Goal: Find specific page/section: Find specific page/section

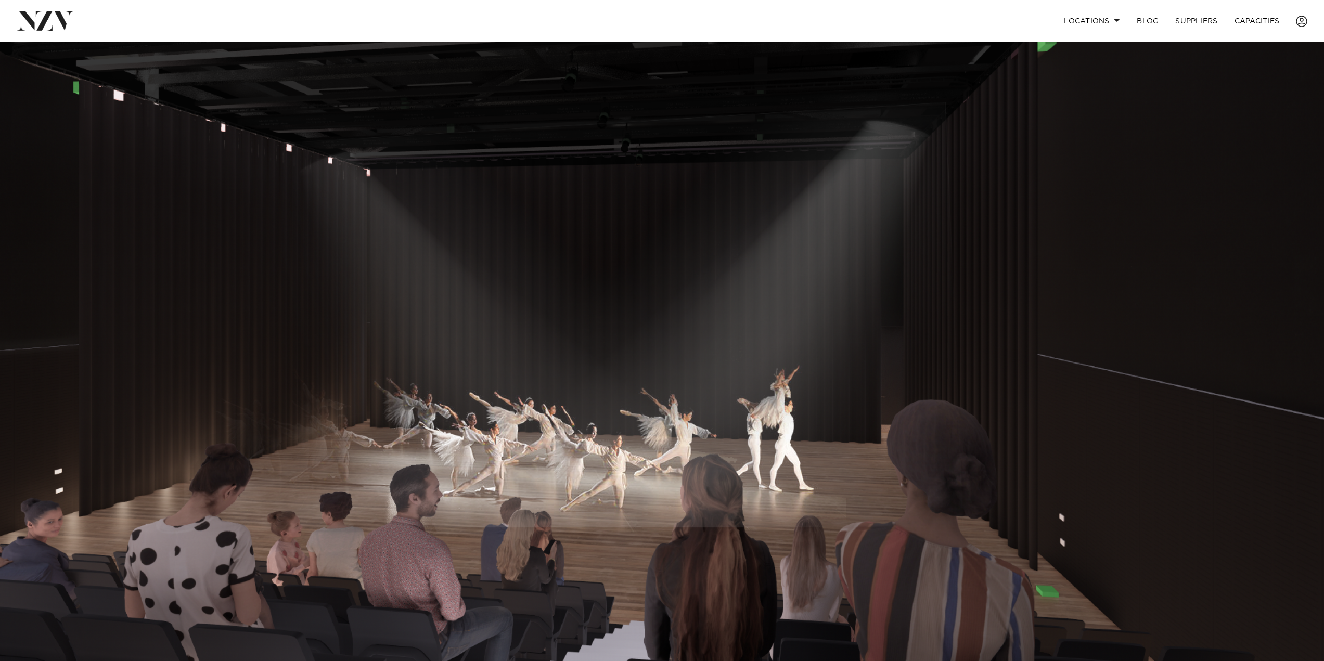
click at [1296, 327] on img at bounding box center [662, 352] width 1324 height 621
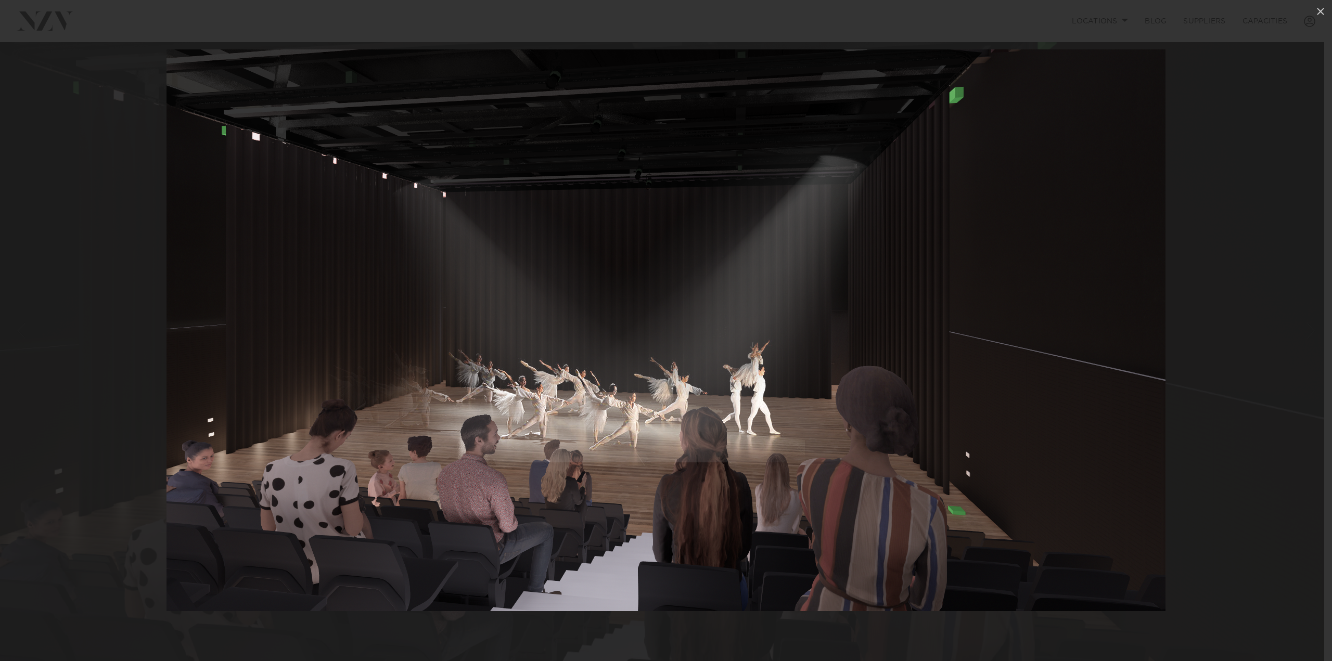
click at [1286, 356] on div at bounding box center [666, 330] width 1332 height 661
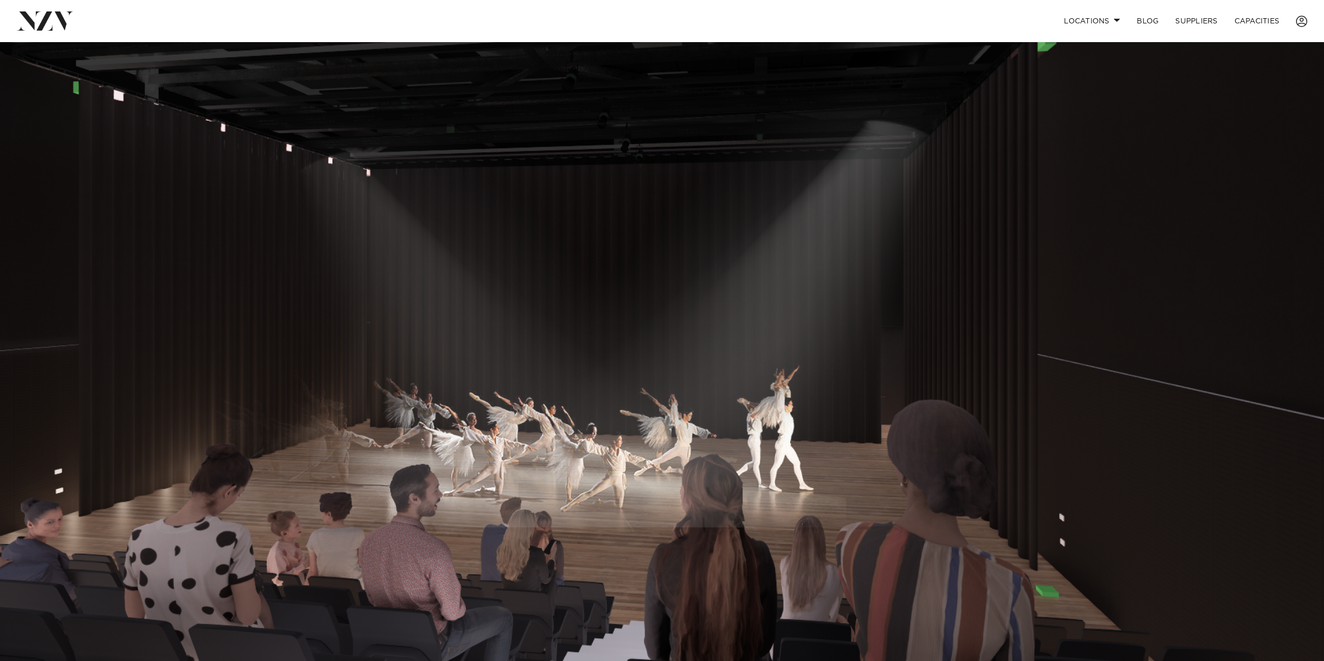
click at [1263, 356] on img at bounding box center [662, 352] width 1324 height 621
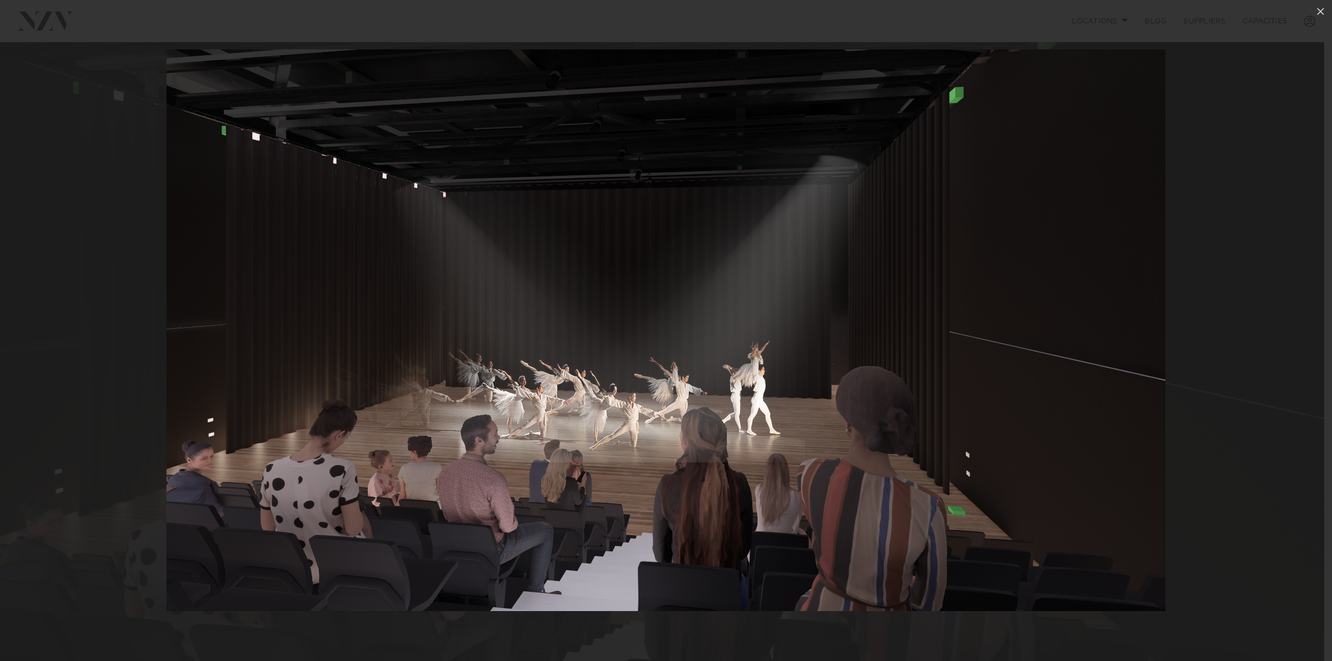
click at [1274, 351] on div at bounding box center [666, 330] width 1332 height 661
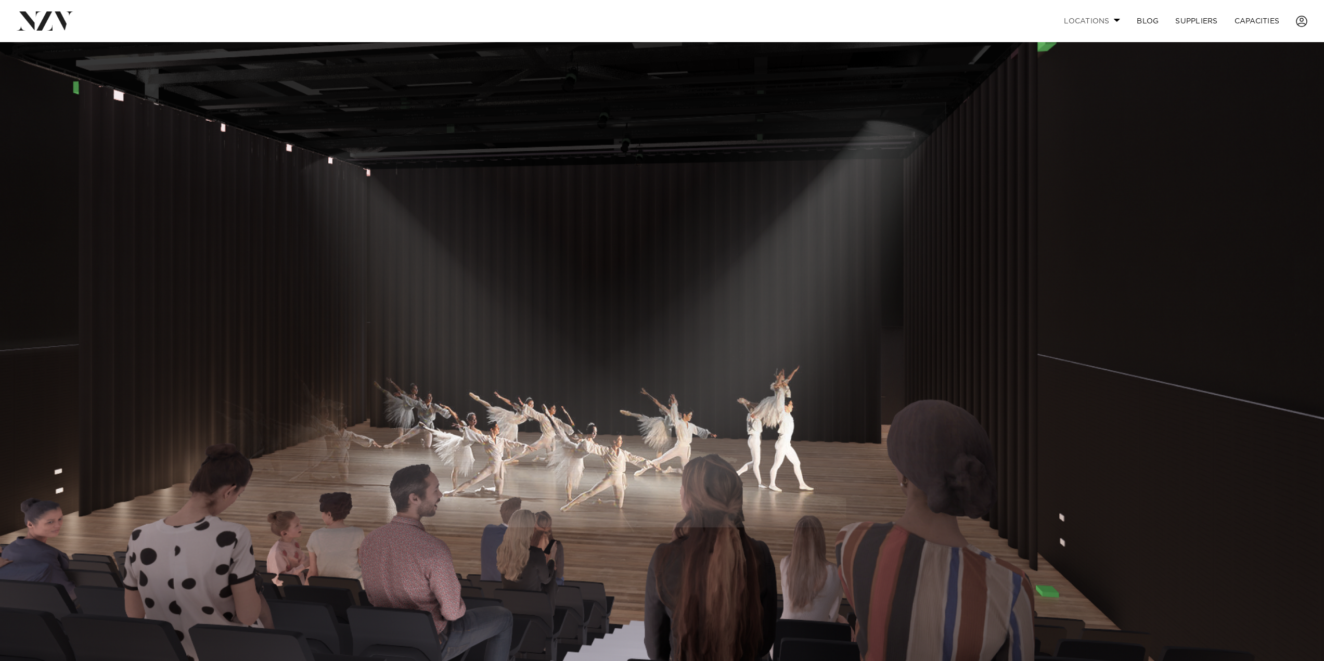
click at [1099, 23] on link "Locations" at bounding box center [1091, 21] width 73 height 22
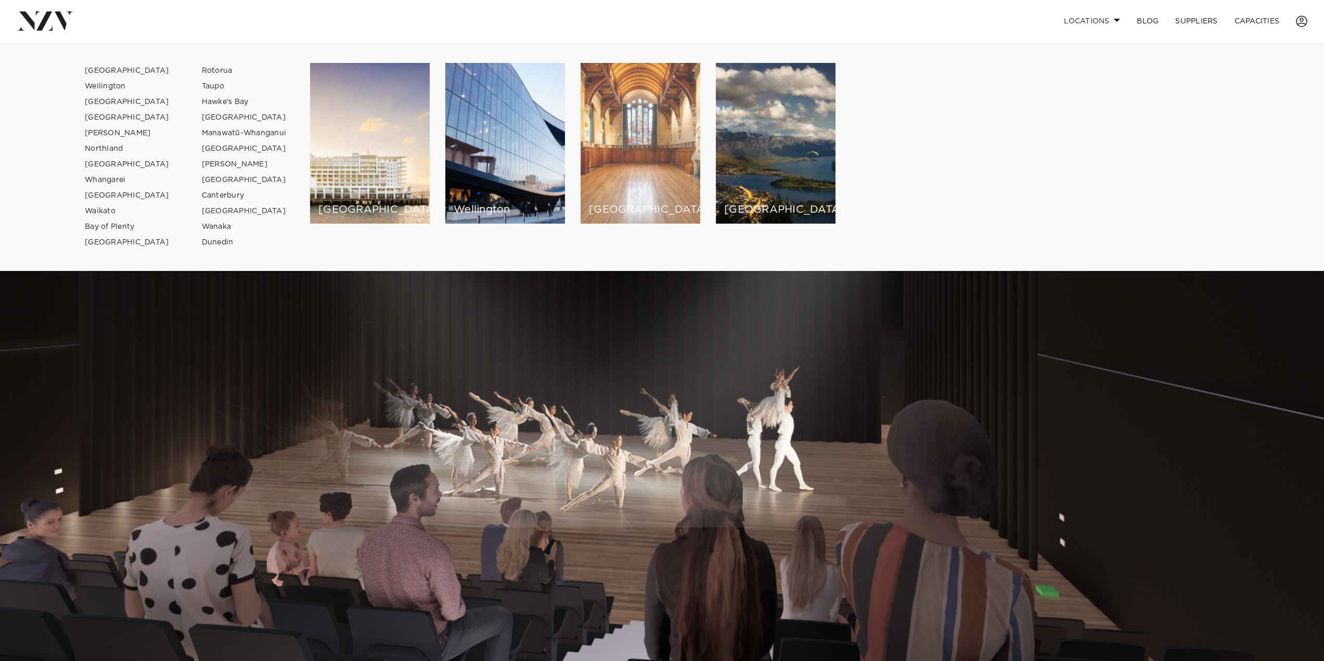
click at [641, 197] on div "[GEOGRAPHIC_DATA]" at bounding box center [641, 143] width 120 height 161
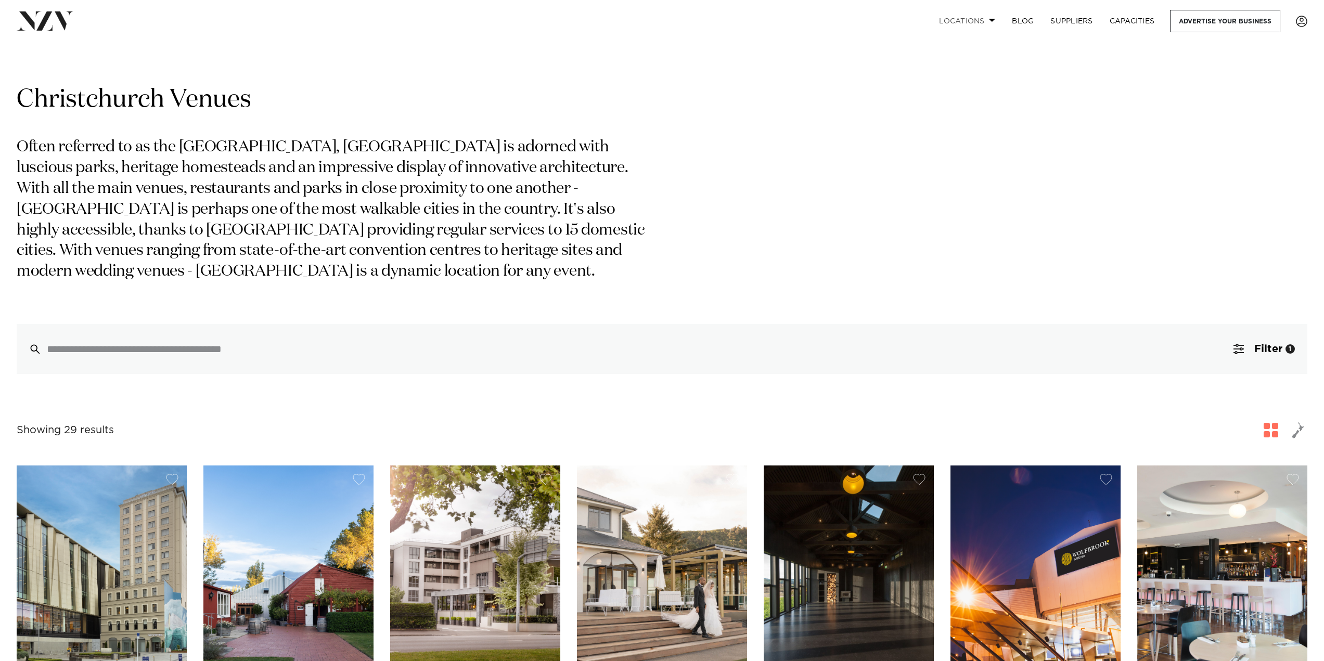
click at [971, 26] on link "Locations" at bounding box center [967, 21] width 73 height 22
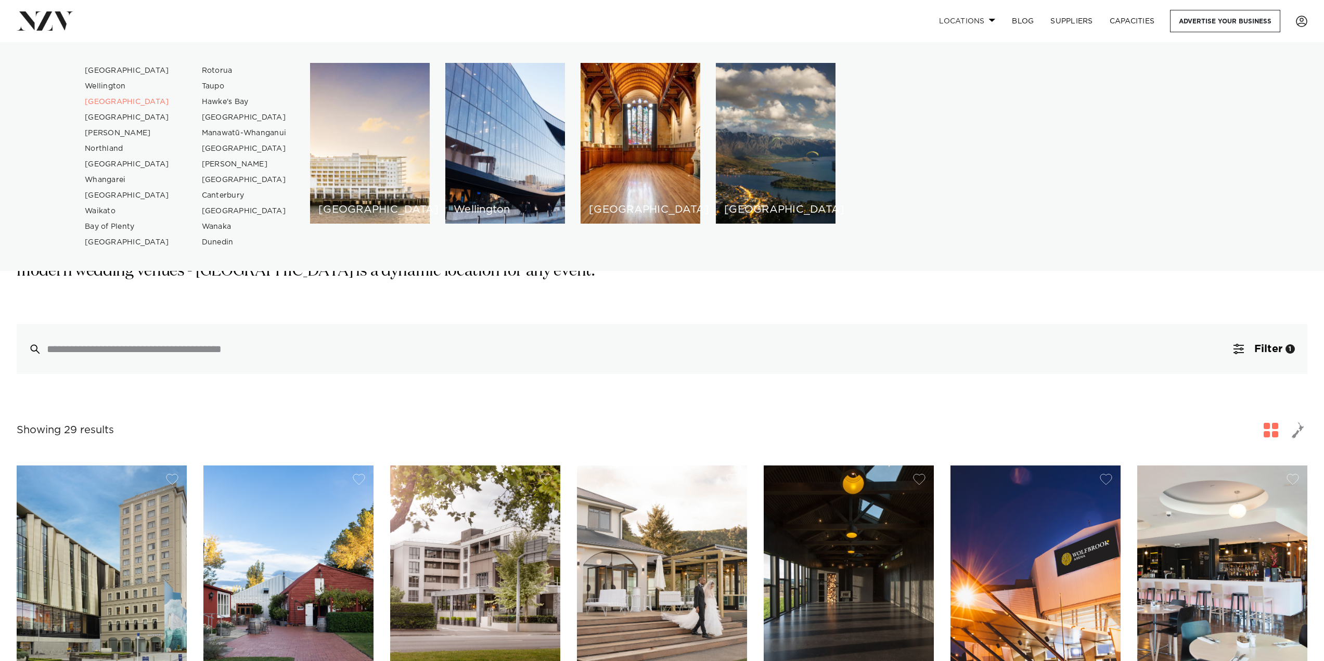
click at [971, 23] on link "Locations" at bounding box center [967, 21] width 73 height 22
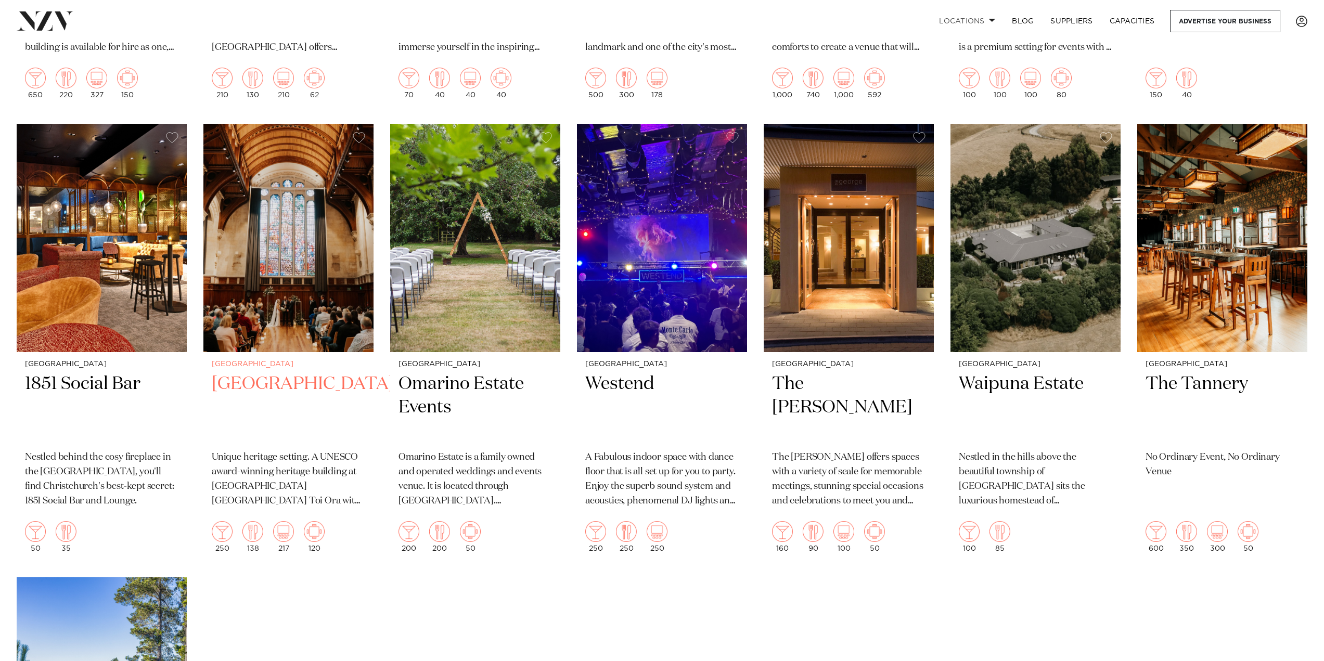
scroll to position [1717, 0]
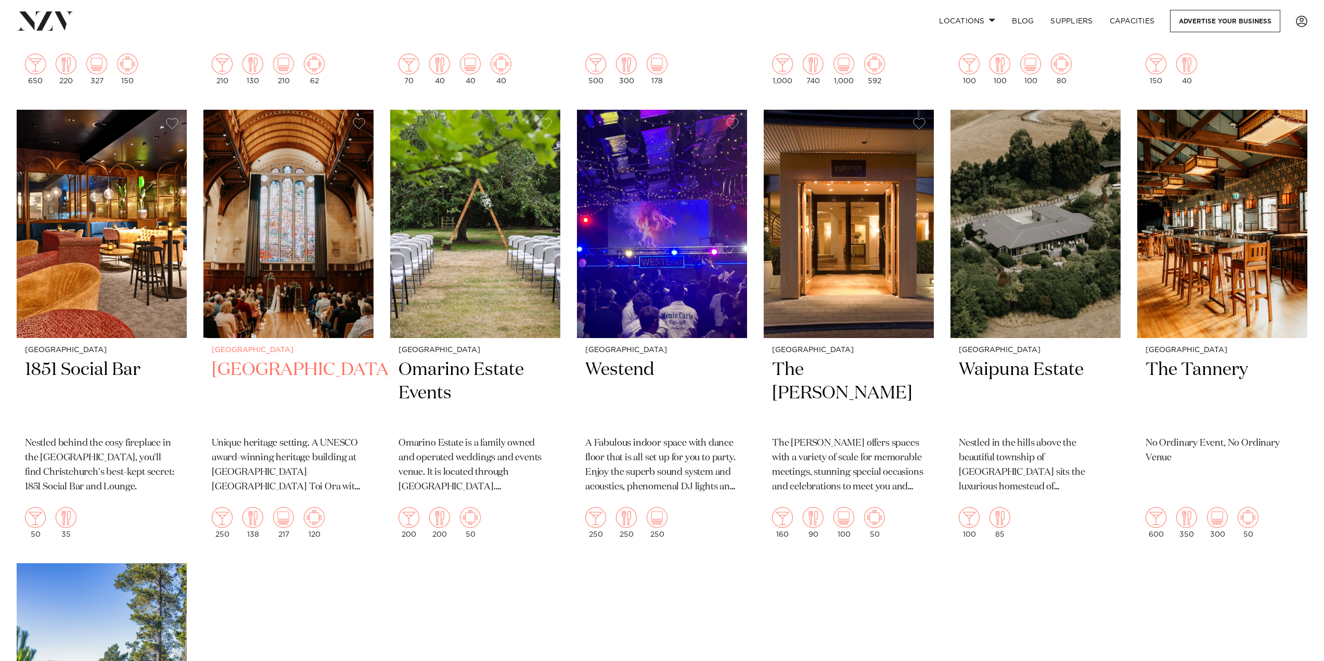
click at [266, 366] on h2 "Great Hall" at bounding box center [288, 393] width 153 height 70
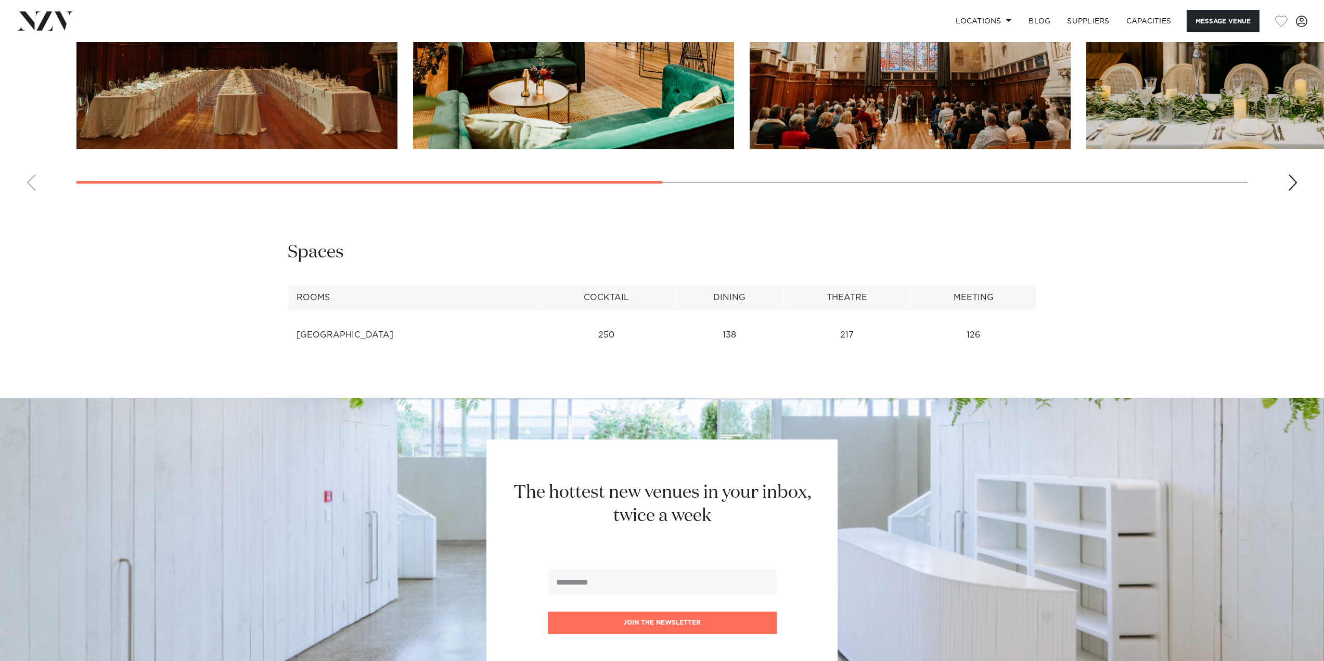
scroll to position [1404, 0]
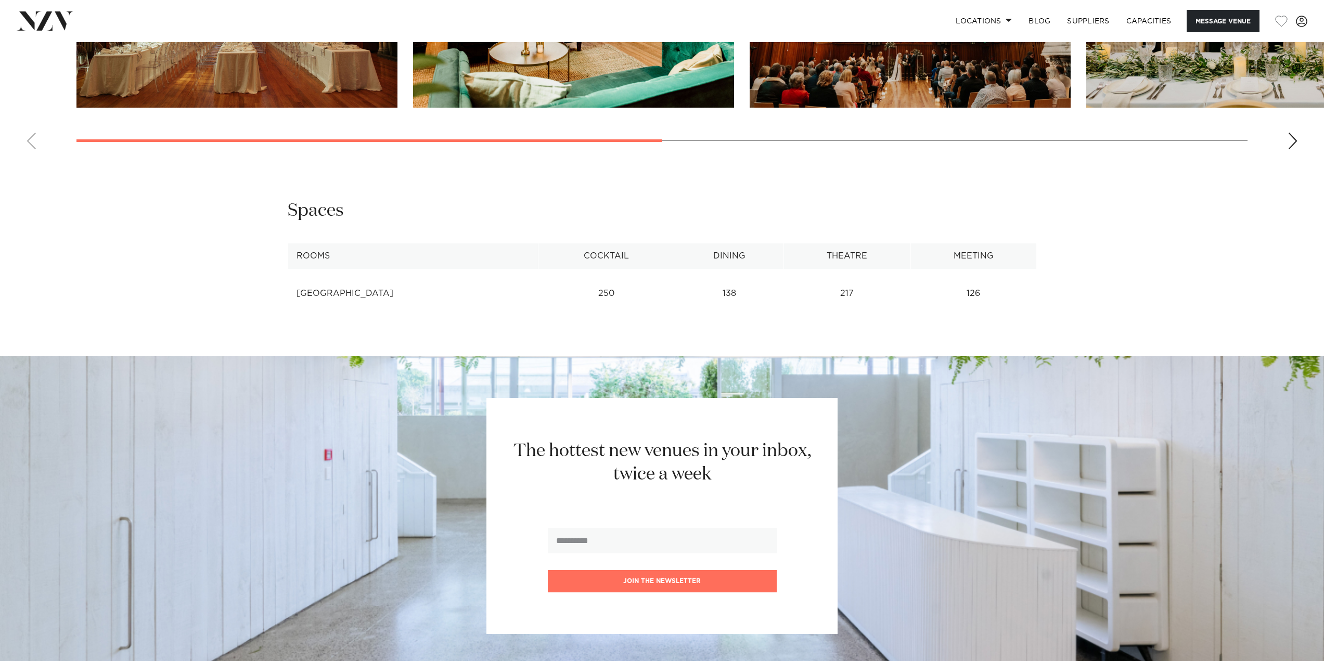
click at [1292, 149] on div "Next slide" at bounding box center [1292, 141] width 10 height 17
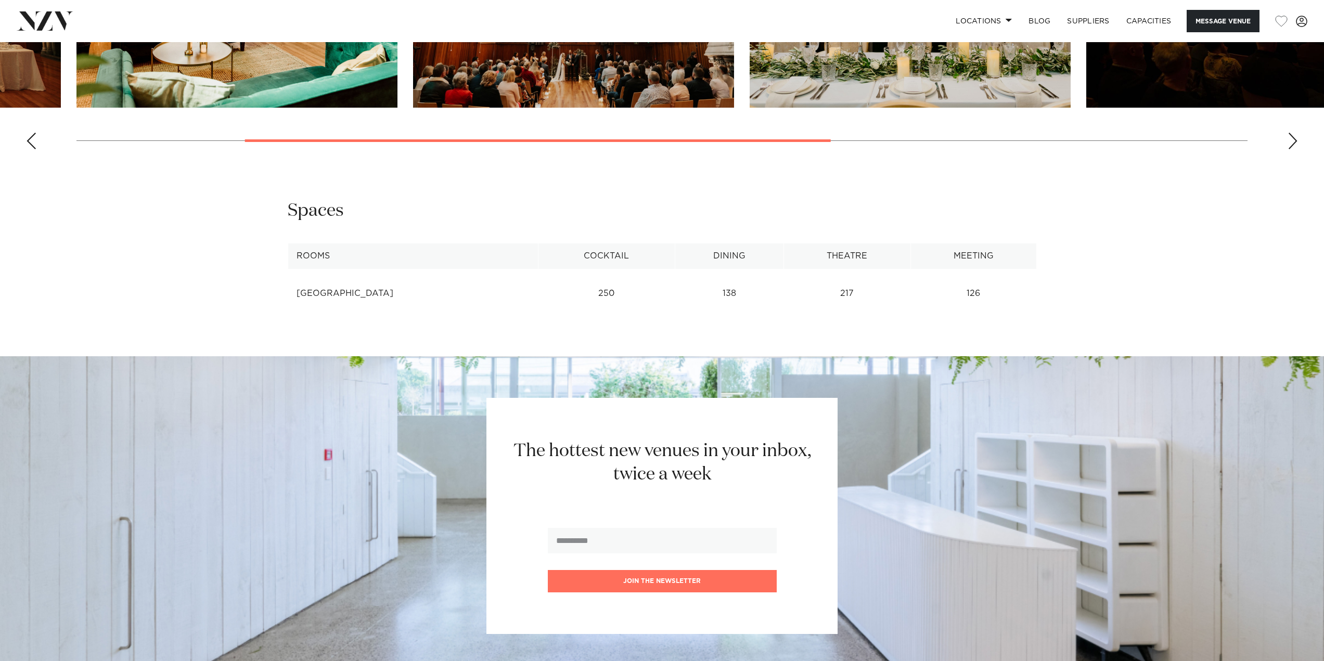
click at [1292, 149] on div "Next slide" at bounding box center [1292, 141] width 10 height 17
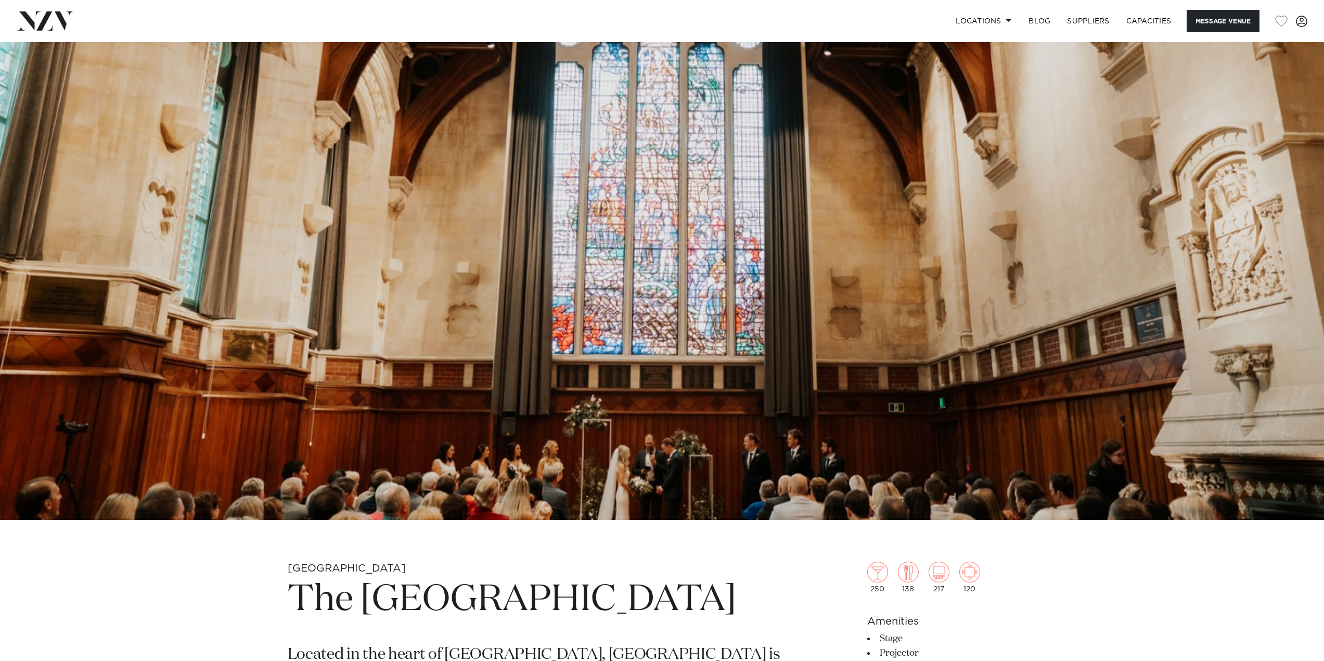
scroll to position [0, 0]
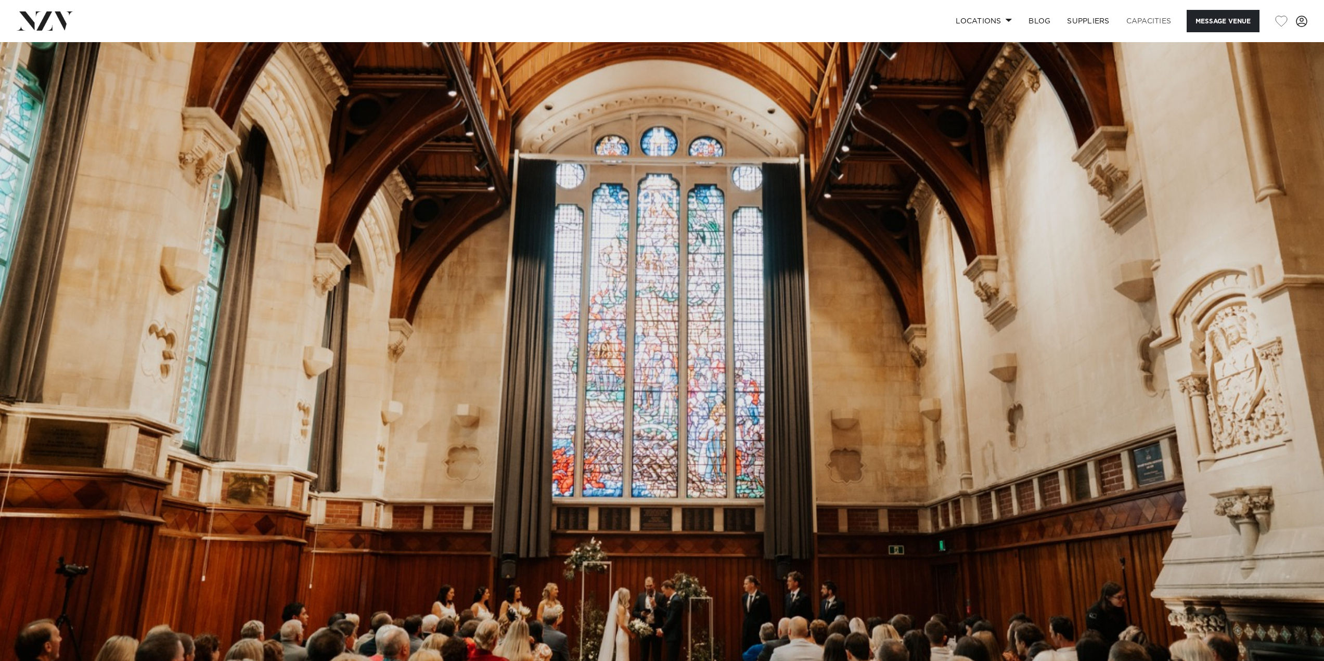
click at [1144, 17] on link "Capacities" at bounding box center [1149, 21] width 62 height 22
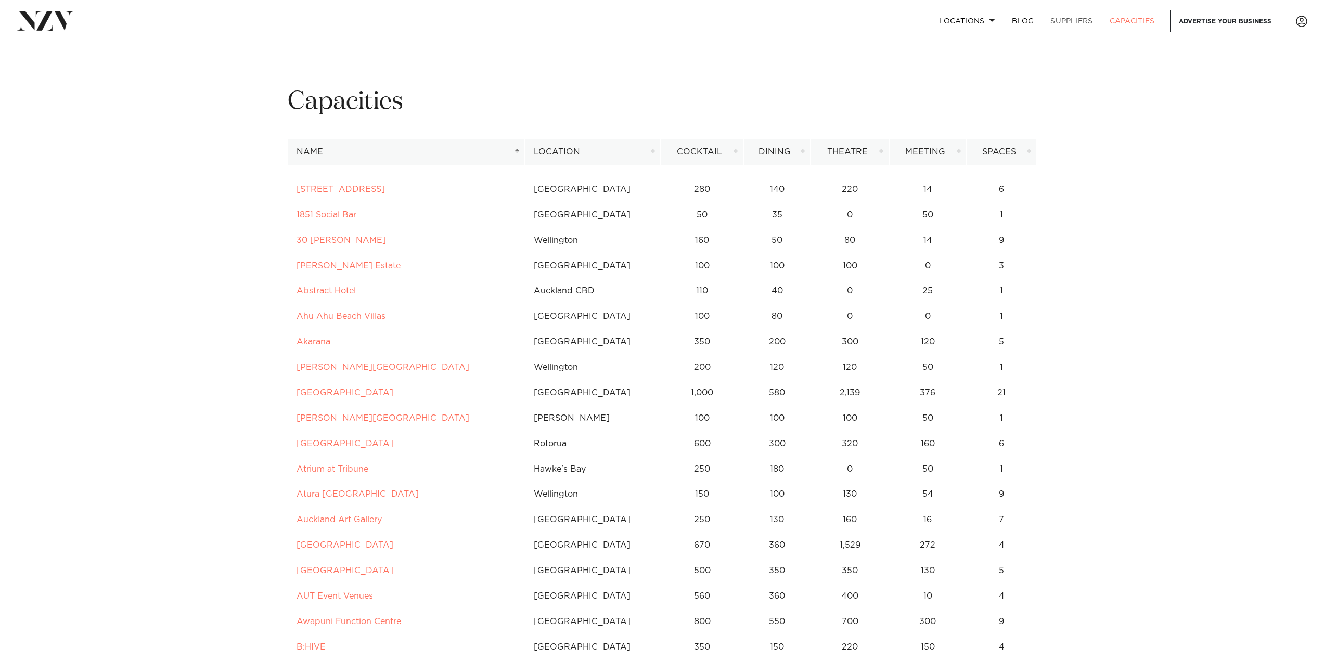
click at [1072, 20] on link "SUPPLIERS" at bounding box center [1071, 21] width 59 height 22
